Goal: Book appointment/travel/reservation

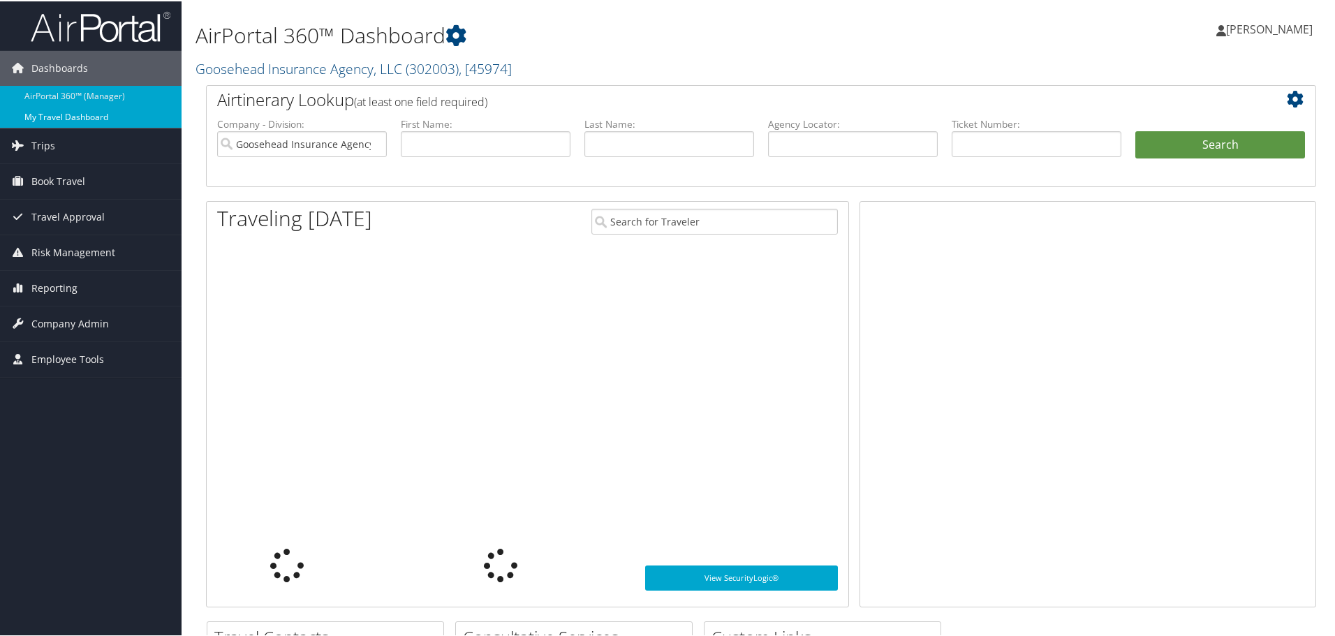
click at [66, 115] on link "My Travel Dashboard" at bounding box center [91, 115] width 182 height 21
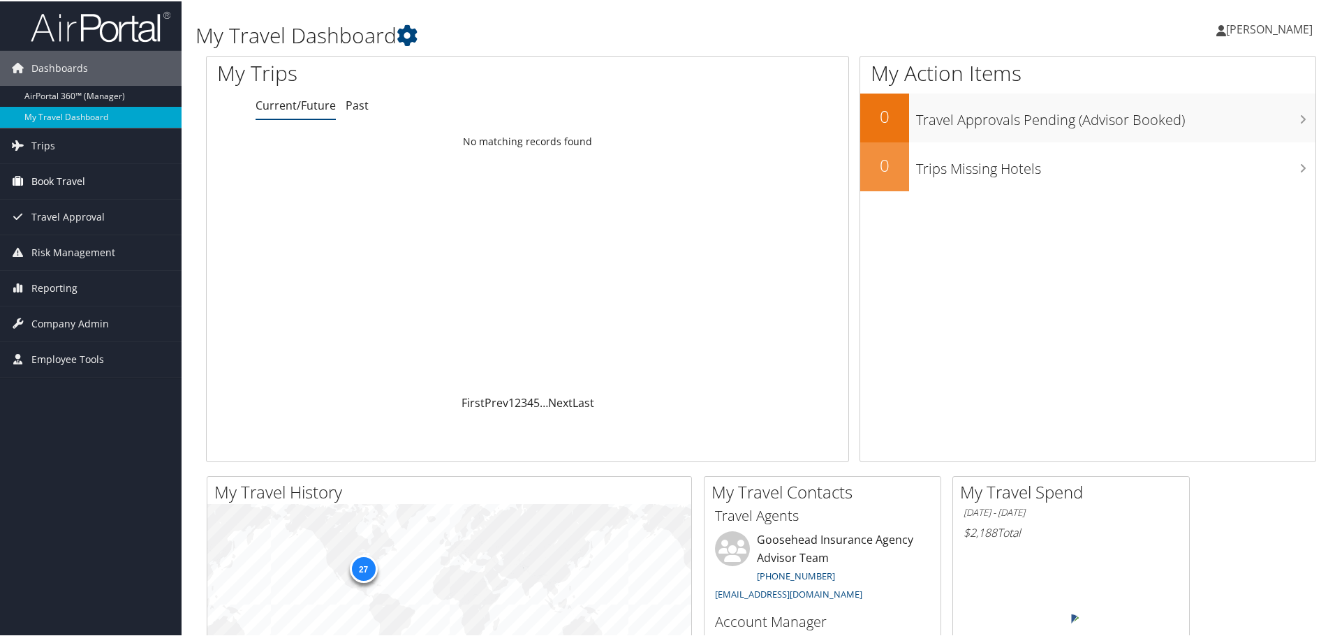
click at [43, 177] on span "Book Travel" at bounding box center [58, 180] width 54 height 35
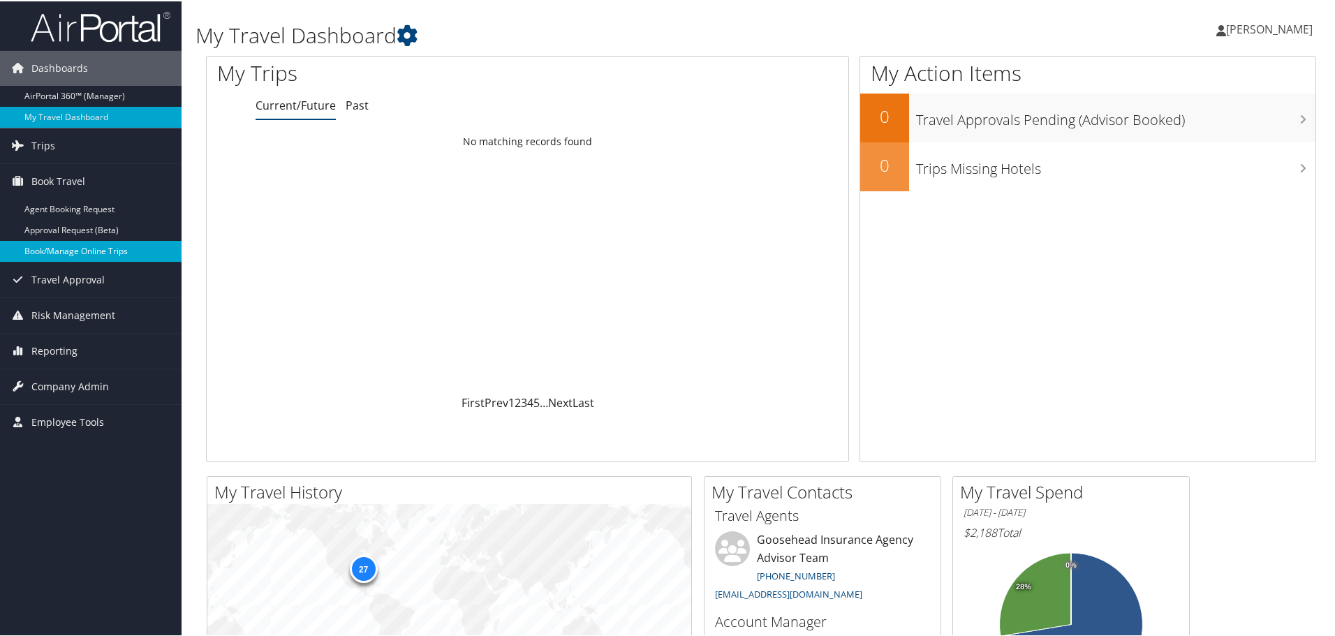
click at [50, 254] on link "Book/Manage Online Trips" at bounding box center [91, 250] width 182 height 21
